Goal: Task Accomplishment & Management: Complete application form

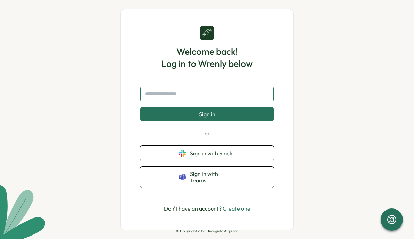
click at [227, 96] on input "text" at bounding box center [206, 94] width 133 height 15
click at [189, 98] on input "text" at bounding box center [206, 94] width 133 height 15
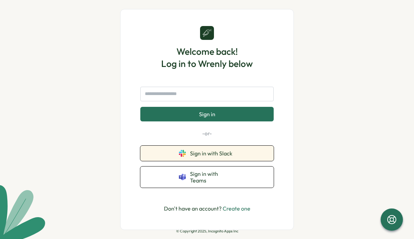
click at [206, 154] on span "Sign in with Slack" at bounding box center [212, 153] width 45 height 6
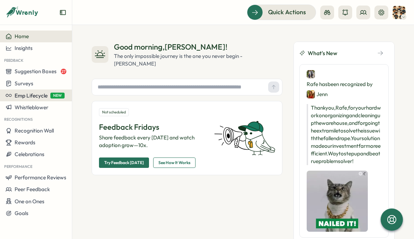
click at [31, 96] on span "Emp Lifecycle" at bounding box center [31, 95] width 33 height 7
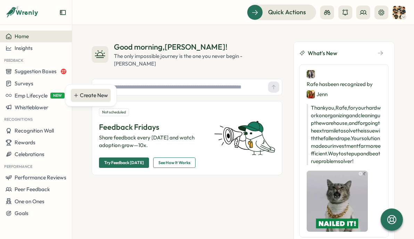
click at [89, 95] on div "Create New" at bounding box center [94, 96] width 28 height 8
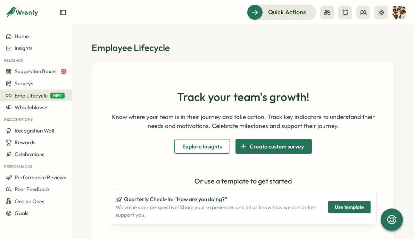
scroll to position [48, 0]
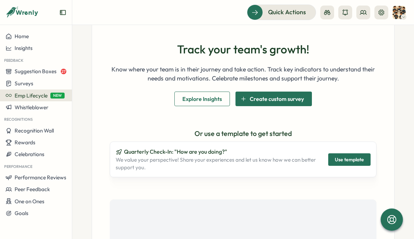
click at [201, 100] on span "Explore Insights" at bounding box center [202, 99] width 40 height 14
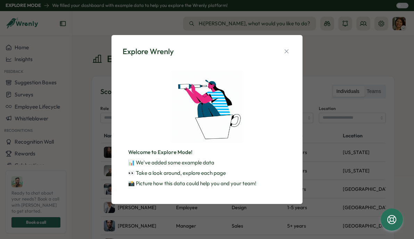
click at [185, 150] on p "Welcome to Explore Mode!" at bounding box center [207, 153] width 158 height 8
click at [287, 52] on icon "button" at bounding box center [286, 51] width 7 height 7
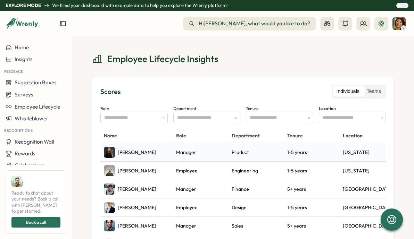
click at [160, 152] on div "Maya Rodriguez" at bounding box center [136, 152] width 65 height 11
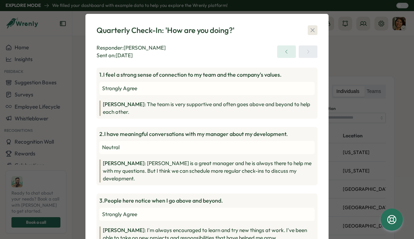
click at [309, 31] on icon "button" at bounding box center [312, 30] width 7 height 7
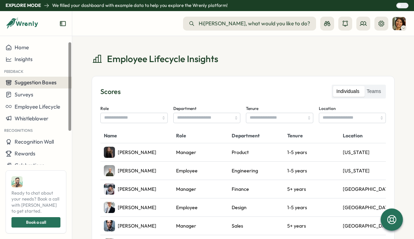
click at [44, 84] on span "Suggestion Boxes" at bounding box center [36, 82] width 42 height 7
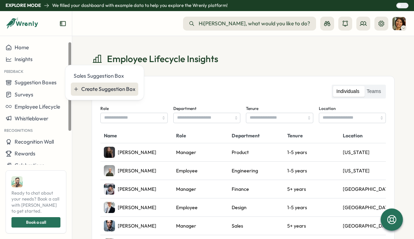
click at [114, 89] on div "Create Suggestion Box" at bounding box center [108, 90] width 54 height 8
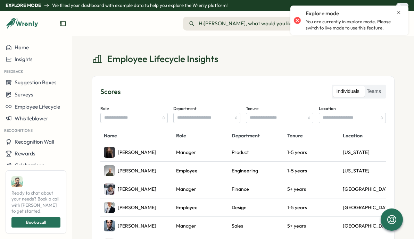
click at [399, 11] on icon "Close notification" at bounding box center [399, 13] width 6 height 6
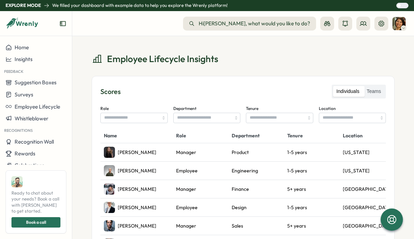
click at [401, 6] on div at bounding box center [404, 5] width 7 height 5
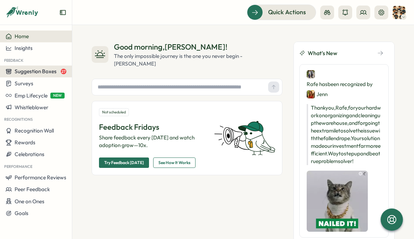
click at [44, 73] on span "Suggestion Boxes" at bounding box center [36, 71] width 42 height 7
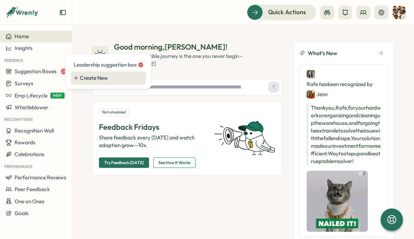
click at [95, 78] on div "Create New" at bounding box center [111, 78] width 63 height 8
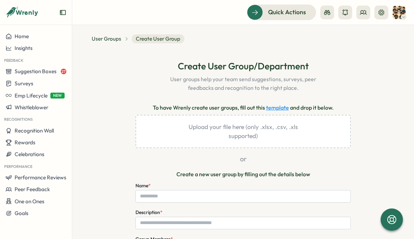
scroll to position [18, 0]
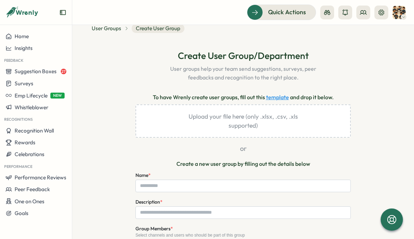
click at [278, 97] on link "template" at bounding box center [277, 97] width 23 height 9
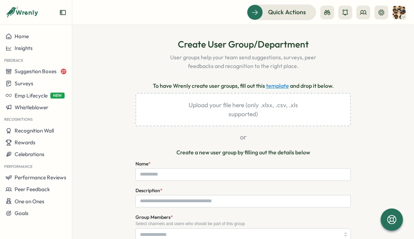
scroll to position [55, 0]
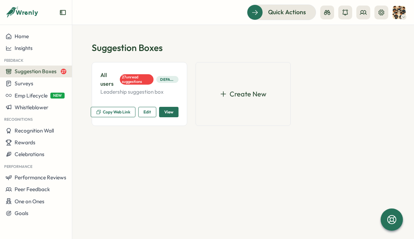
click at [246, 93] on span "Create New" at bounding box center [248, 94] width 37 height 11
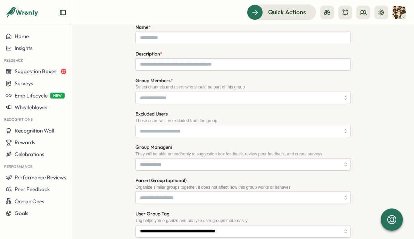
scroll to position [265, 0]
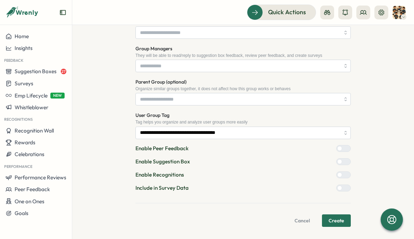
click at [342, 159] on div at bounding box center [346, 162] width 8 height 6
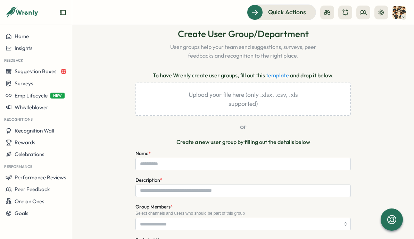
scroll to position [77, 0]
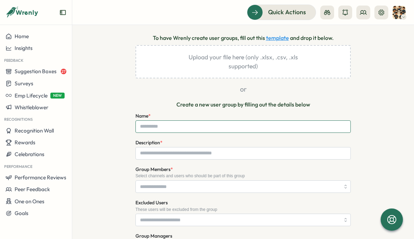
click at [192, 127] on input "Name *" at bounding box center [243, 127] width 215 height 13
type input "**********"
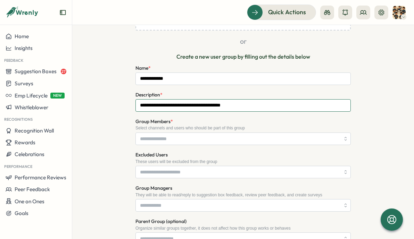
scroll to position [158, 0]
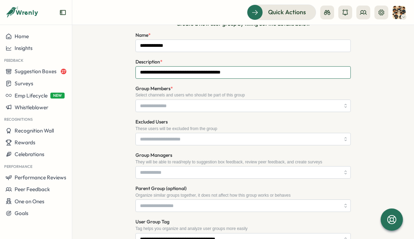
type input "**********"
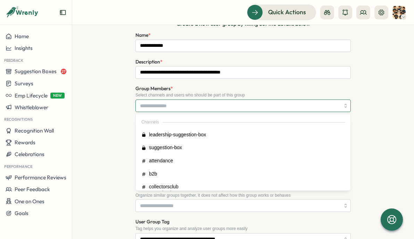
click at [189, 103] on input "Group Members *" at bounding box center [240, 106] width 200 height 12
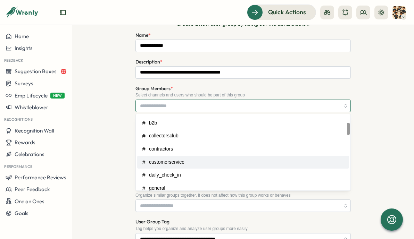
scroll to position [62, 0]
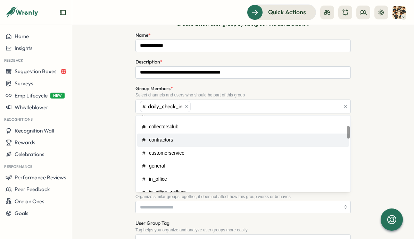
click at [111, 116] on div "**********" at bounding box center [243, 158] width 303 height 498
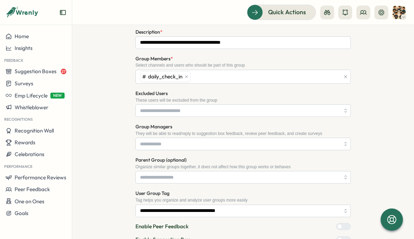
scroll to position [189, 0]
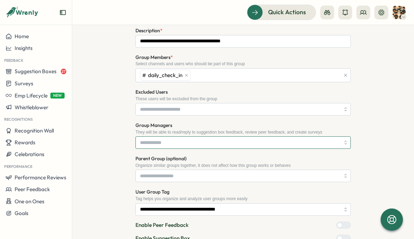
click at [167, 141] on input "Group Managers" at bounding box center [240, 143] width 200 height 12
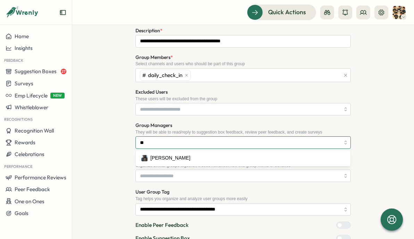
type input "***"
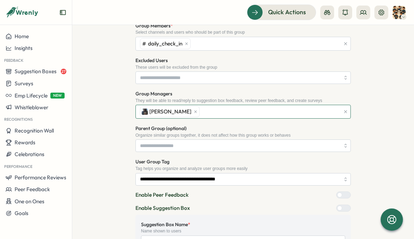
scroll to position [241, 0]
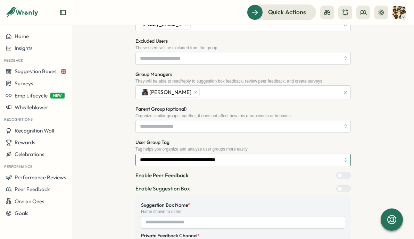
click at [177, 156] on input "**********" at bounding box center [243, 160] width 215 height 13
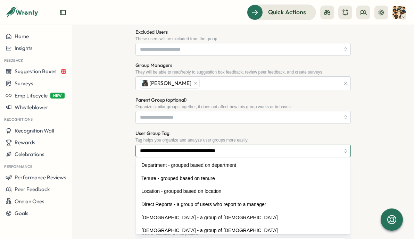
scroll to position [260, 0]
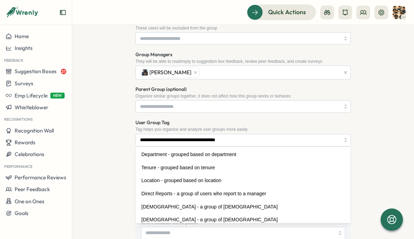
click at [119, 132] on div "**********" at bounding box center [243, 57] width 303 height 500
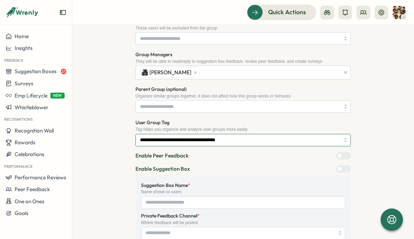
click at [200, 137] on input "**********" at bounding box center [243, 140] width 215 height 13
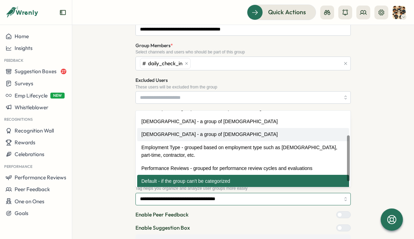
scroll to position [219, 0]
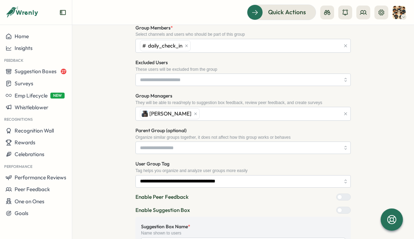
click at [99, 126] on div "**********" at bounding box center [243, 98] width 303 height 500
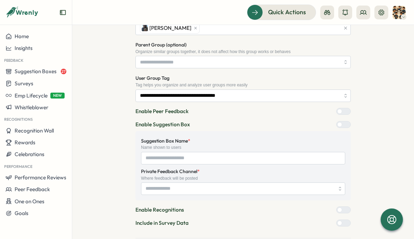
scroll to position [306, 0]
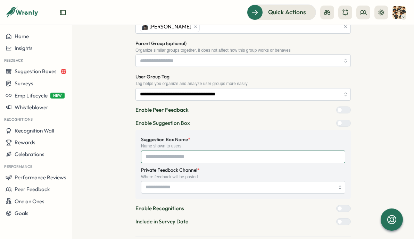
click at [171, 152] on input "Suggestion Box Name *" at bounding box center [243, 157] width 204 height 13
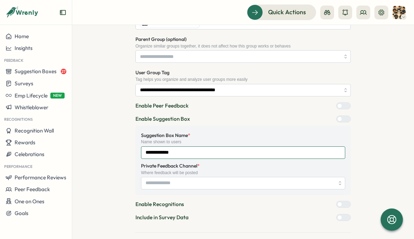
scroll to position [320, 0]
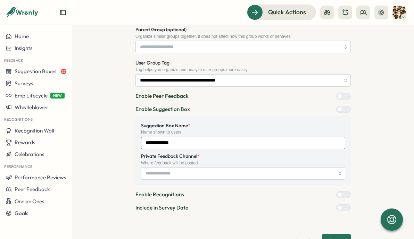
type input "**********"
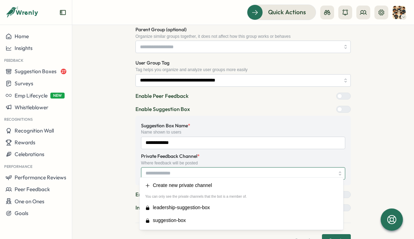
click at [157, 168] on input "Private Feedback Channel *" at bounding box center [243, 174] width 204 height 13
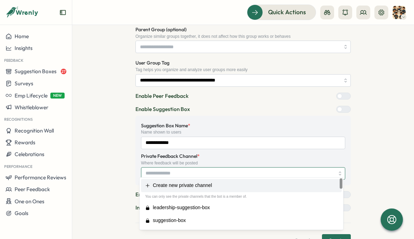
type input "**********"
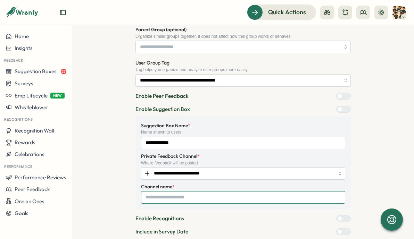
click at [169, 194] on input "Channel name *" at bounding box center [243, 198] width 204 height 13
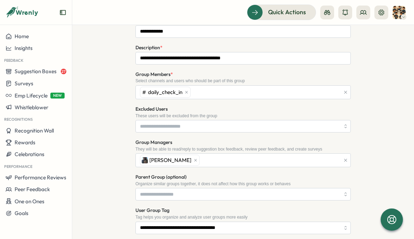
scroll to position [86, 0]
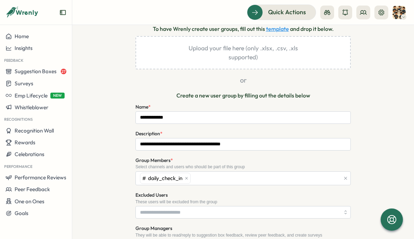
type input "**********"
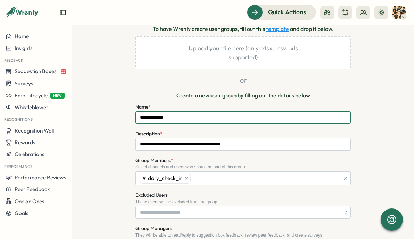
click at [158, 116] on input "**********" at bounding box center [243, 118] width 215 height 13
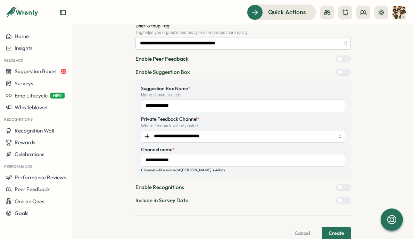
scroll to position [369, 0]
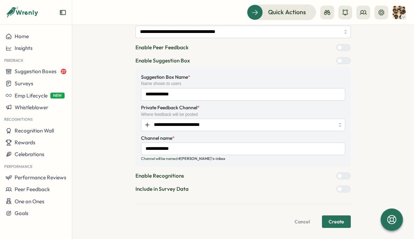
type input "**********"
click at [339, 216] on span "Create" at bounding box center [337, 222] width 16 height 12
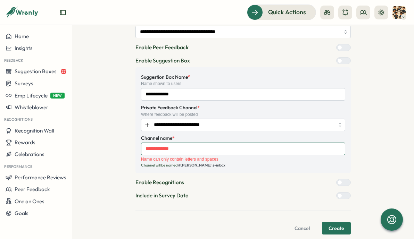
click at [159, 144] on input "**********" at bounding box center [243, 149] width 204 height 13
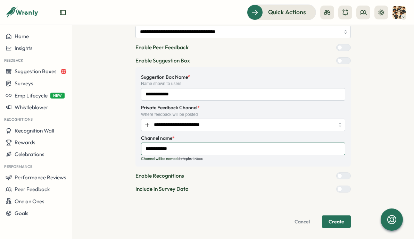
type input "**********"
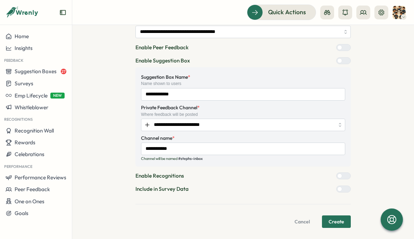
click at [333, 216] on span "Create" at bounding box center [337, 222] width 16 height 12
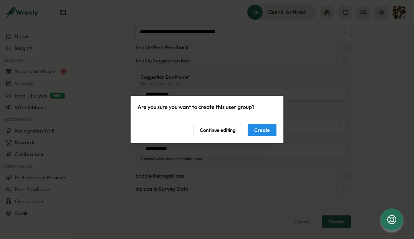
click at [258, 129] on span "Create" at bounding box center [262, 130] width 16 height 12
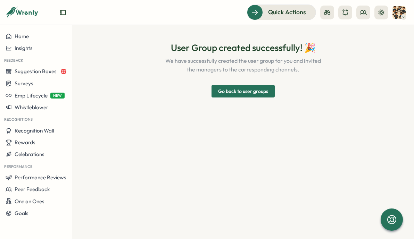
scroll to position [0, 0]
click at [228, 92] on span "Go back to user groups" at bounding box center [243, 92] width 50 height 12
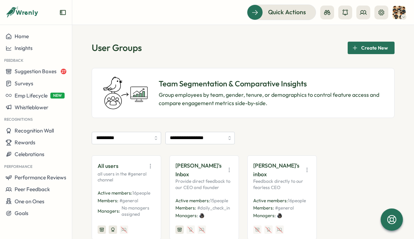
scroll to position [42, 0]
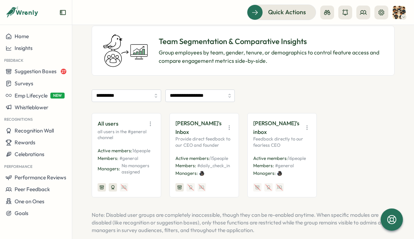
click at [304, 124] on icon "button" at bounding box center [307, 127] width 7 height 7
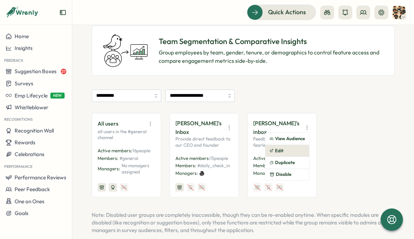
click at [288, 148] on button "Edit" at bounding box center [288, 151] width 44 height 12
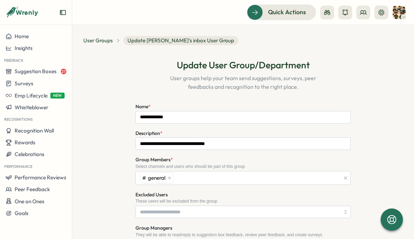
scroll to position [177, 0]
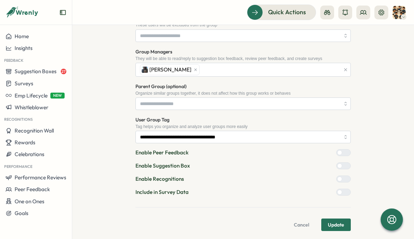
click at [302, 223] on span "Cancel" at bounding box center [301, 225] width 15 height 12
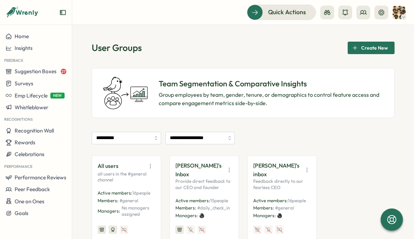
scroll to position [39, 0]
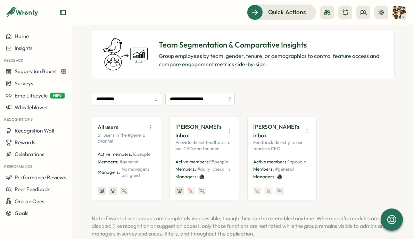
click at [304, 128] on icon "button" at bounding box center [307, 131] width 7 height 7
click at [281, 177] on button "Disable" at bounding box center [288, 178] width 44 height 12
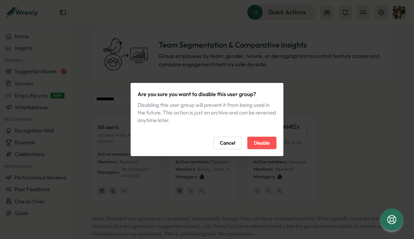
click at [261, 144] on span "Disable" at bounding box center [262, 143] width 16 height 12
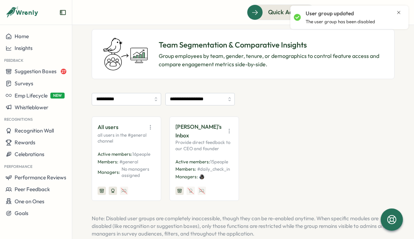
click at [227, 128] on icon "button" at bounding box center [229, 131] width 7 height 7
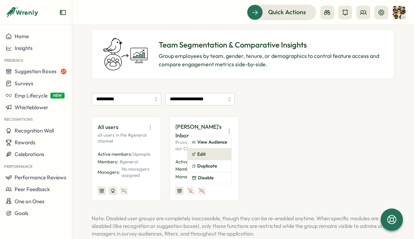
click at [203, 153] on button "Edit" at bounding box center [210, 155] width 44 height 12
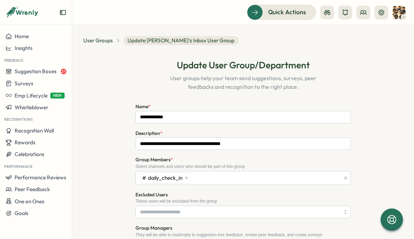
type input "**********"
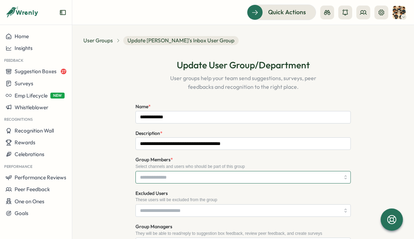
click at [192, 176] on input "Group Members *" at bounding box center [240, 178] width 200 height 12
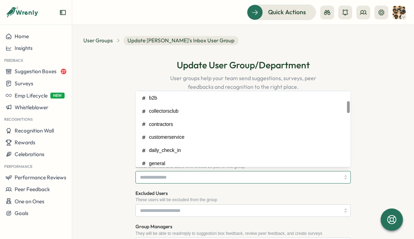
scroll to position [67, 0]
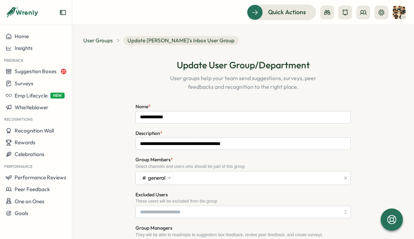
scroll to position [248, 0]
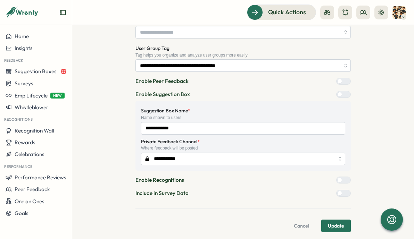
click at [338, 222] on span "Update" at bounding box center [336, 226] width 16 height 12
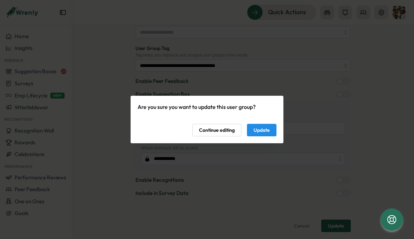
click at [262, 129] on span "Update" at bounding box center [262, 130] width 16 height 12
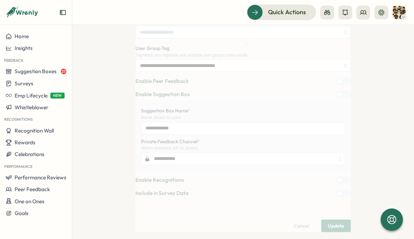
scroll to position [0, 0]
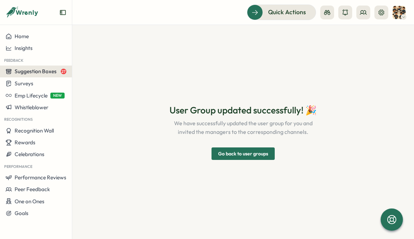
click at [38, 74] on span "Suggestion Boxes" at bounding box center [36, 71] width 42 height 7
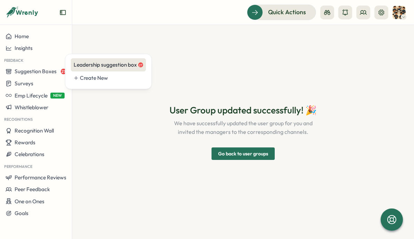
click at [112, 68] on div "Leadership suggestion box 27" at bounding box center [109, 65] width 70 height 8
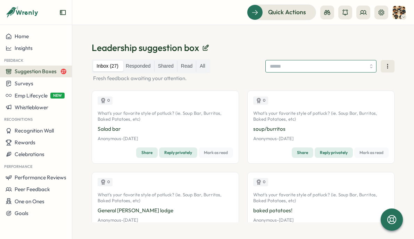
click at [299, 67] on input "search" at bounding box center [321, 66] width 111 height 13
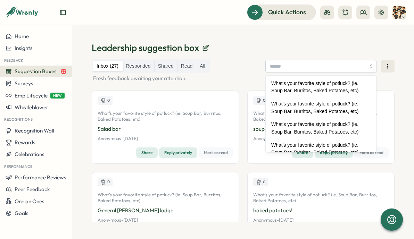
click at [231, 72] on div "Inbox (27) Responded Shared Read All What's your favorite style of potluck? (ie…" at bounding box center [243, 66] width 303 height 14
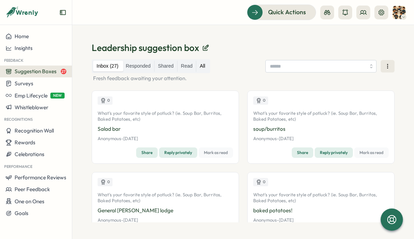
click at [206, 66] on label "All" at bounding box center [202, 66] width 13 height 11
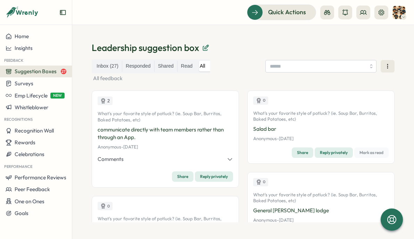
click at [205, 48] on icon at bounding box center [207, 47] width 4 height 4
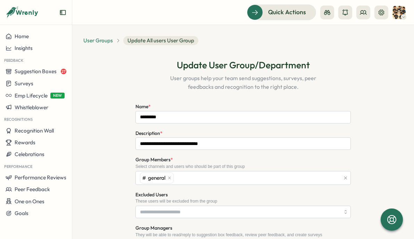
click at [101, 41] on span "User Groups" at bounding box center [98, 41] width 30 height 8
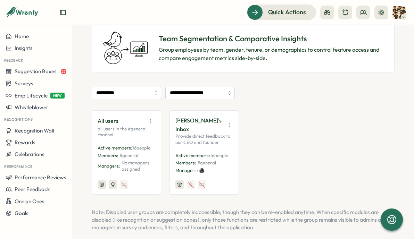
scroll to position [52, 0]
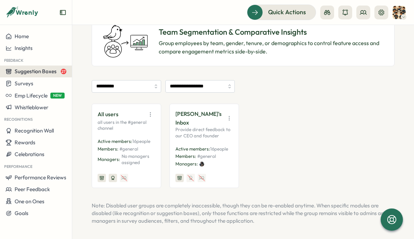
click at [35, 74] on span "Suggestion Boxes" at bounding box center [36, 71] width 42 height 7
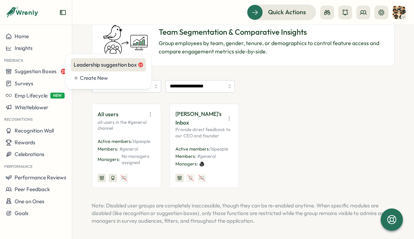
click at [115, 68] on div "Leadership suggestion box 27" at bounding box center [109, 65] width 70 height 8
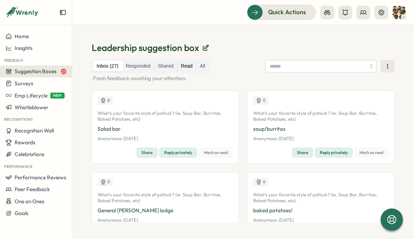
click at [190, 66] on label "Read" at bounding box center [187, 66] width 18 height 11
